Goal: Task Accomplishment & Management: Use online tool/utility

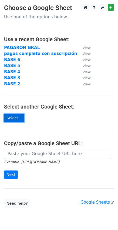
click at [14, 118] on link "Select..." at bounding box center [14, 118] width 20 height 8
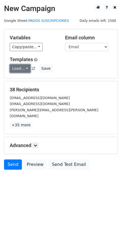
click at [21, 67] on link "Load..." at bounding box center [20, 68] width 21 height 8
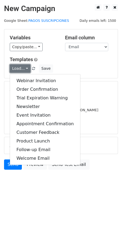
click at [21, 67] on link "Load..." at bounding box center [20, 68] width 21 height 8
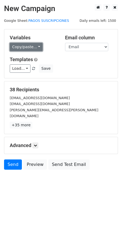
click at [22, 45] on link "Copy/paste..." at bounding box center [26, 47] width 33 height 8
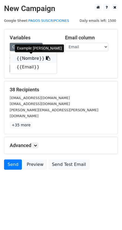
click at [32, 59] on link "{{Nombre}}" at bounding box center [33, 58] width 47 height 9
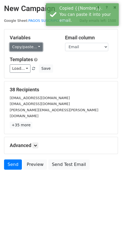
click at [25, 49] on link "Copy/paste..." at bounding box center [26, 47] width 33 height 8
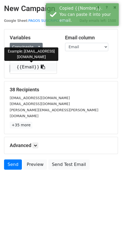
click at [25, 67] on link "{{Email}}" at bounding box center [33, 67] width 47 height 9
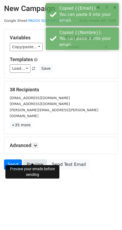
click at [33, 159] on link "Preview" at bounding box center [35, 164] width 24 height 10
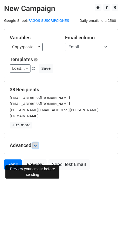
click at [35, 144] on icon at bounding box center [35, 145] width 3 height 3
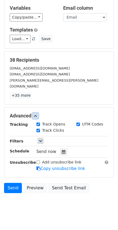
scroll to position [32, 0]
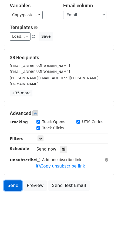
click at [11, 180] on link "Send" at bounding box center [13, 185] width 18 height 10
